Goal: Register for event/course

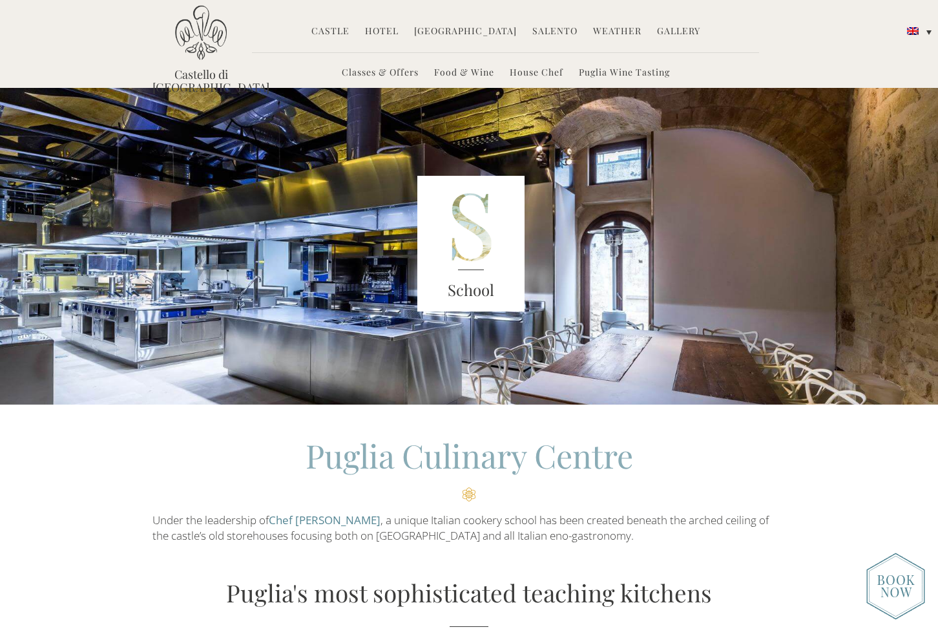
click at [485, 32] on link "[GEOGRAPHIC_DATA]" at bounding box center [465, 32] width 103 height 15
click at [375, 71] on link "Classes & Offers" at bounding box center [380, 73] width 77 height 15
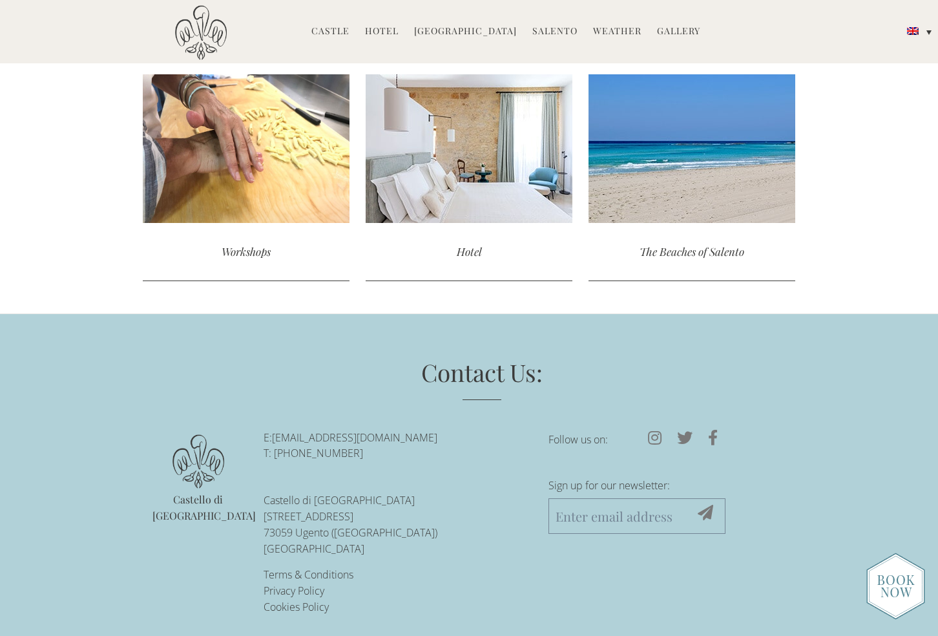
scroll to position [2764, 0]
